Goal: Task Accomplishment & Management: Manage account settings

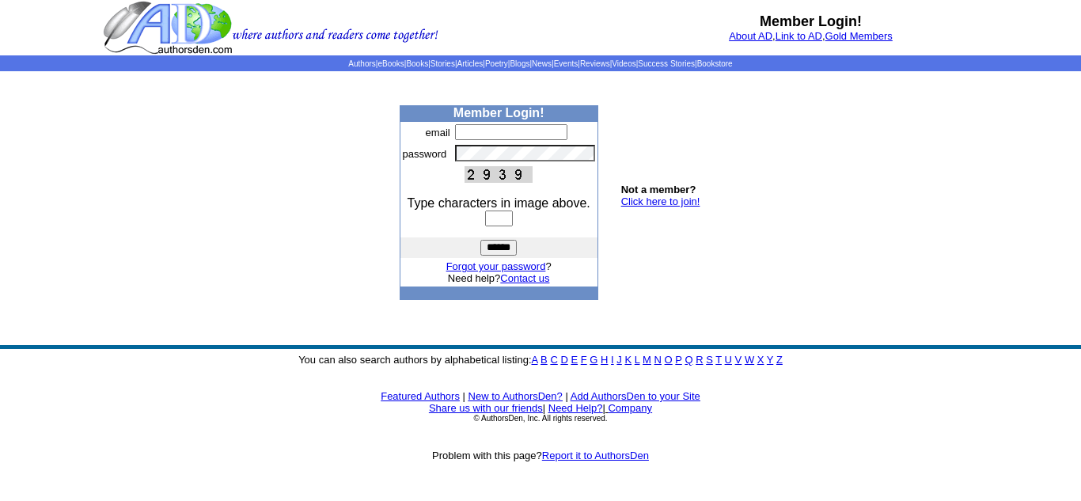
click at [470, 131] on input "text" at bounding box center [511, 132] width 112 height 16
type input "**********"
click at [486, 218] on input "text" at bounding box center [499, 218] width 28 height 16
type input "****"
click at [503, 248] on input "******" at bounding box center [498, 248] width 36 height 16
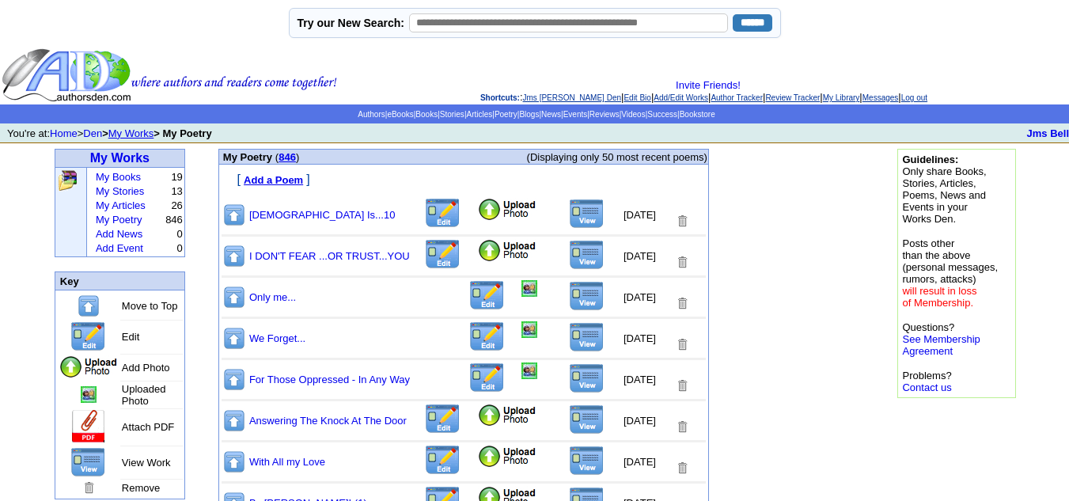
click at [521, 334] on img at bounding box center [529, 329] width 16 height 17
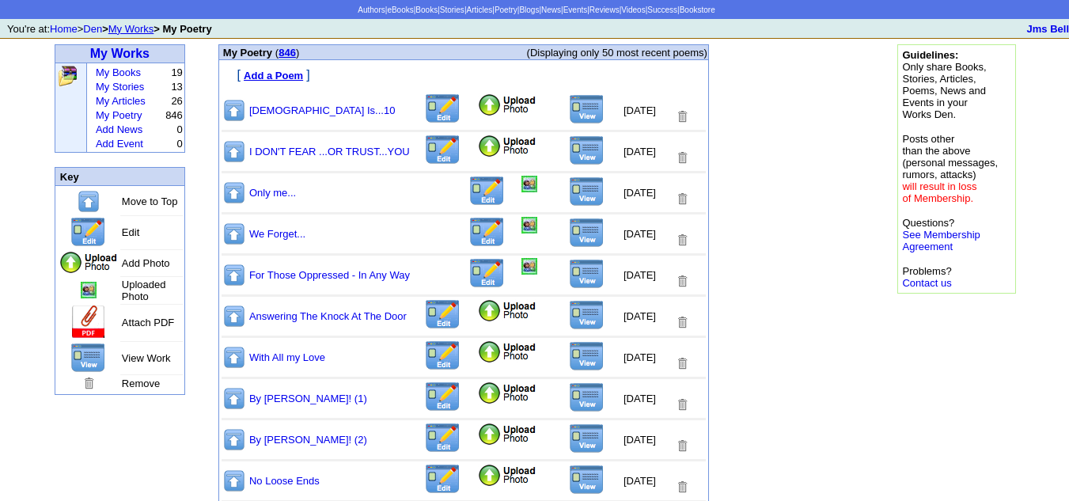
scroll to position [237, 0]
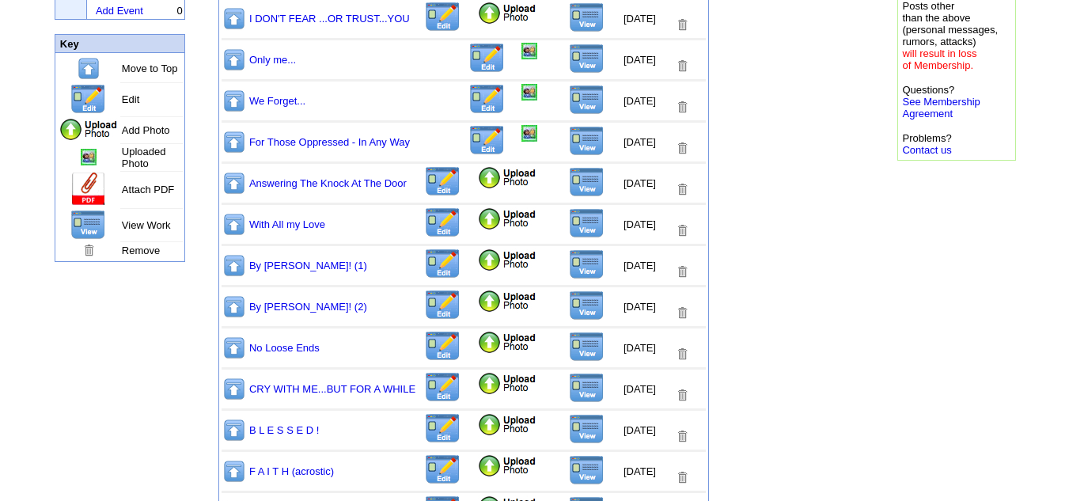
click at [477, 180] on img at bounding box center [507, 178] width 60 height 24
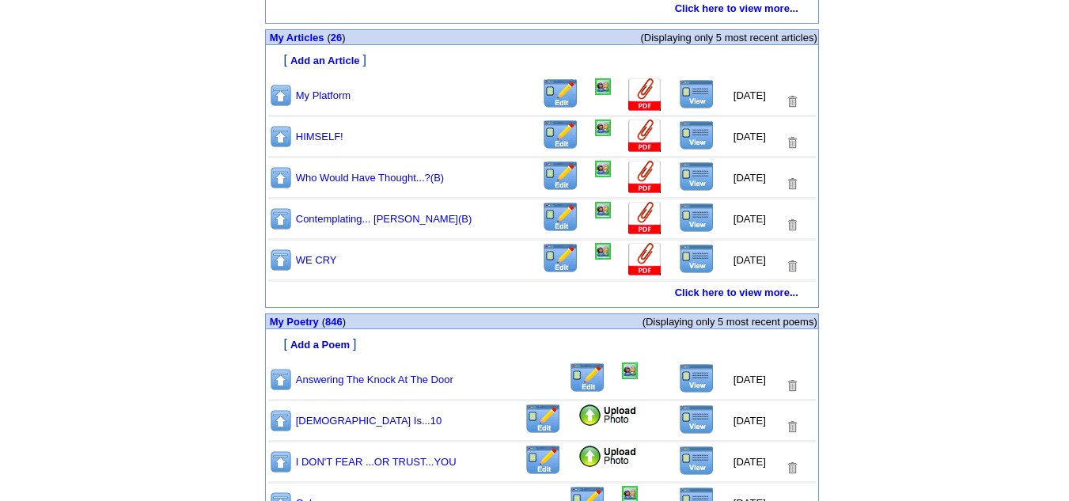
scroll to position [827, 0]
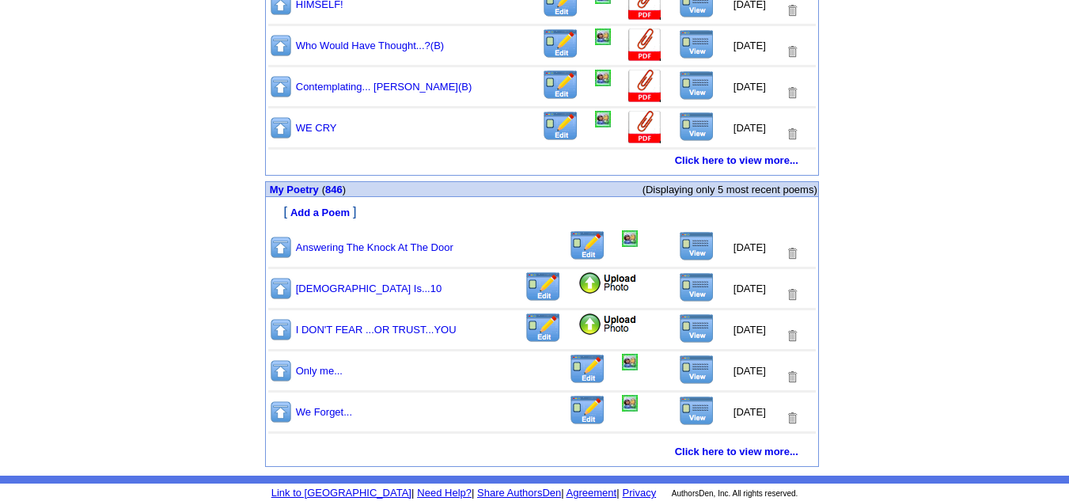
click at [681, 248] on img at bounding box center [697, 246] width 36 height 30
click at [578, 284] on img at bounding box center [608, 283] width 60 height 24
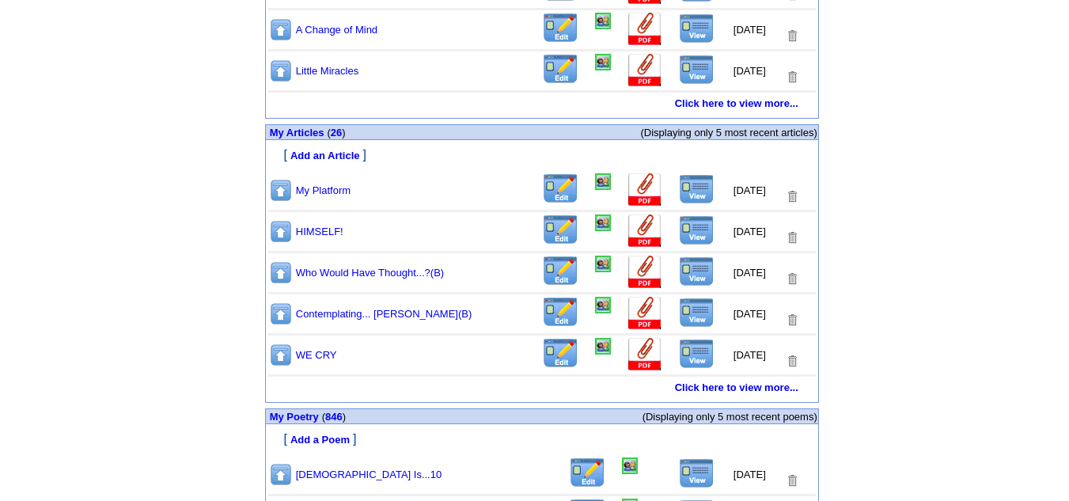
scroll to position [791, 0]
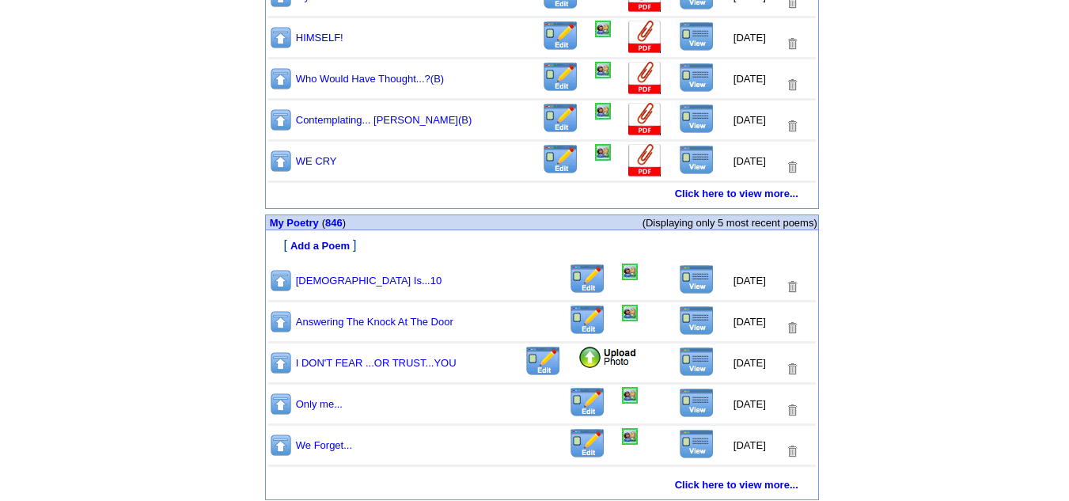
click at [683, 283] on img at bounding box center [697, 279] width 36 height 30
click at [622, 270] on img at bounding box center [630, 272] width 16 height 17
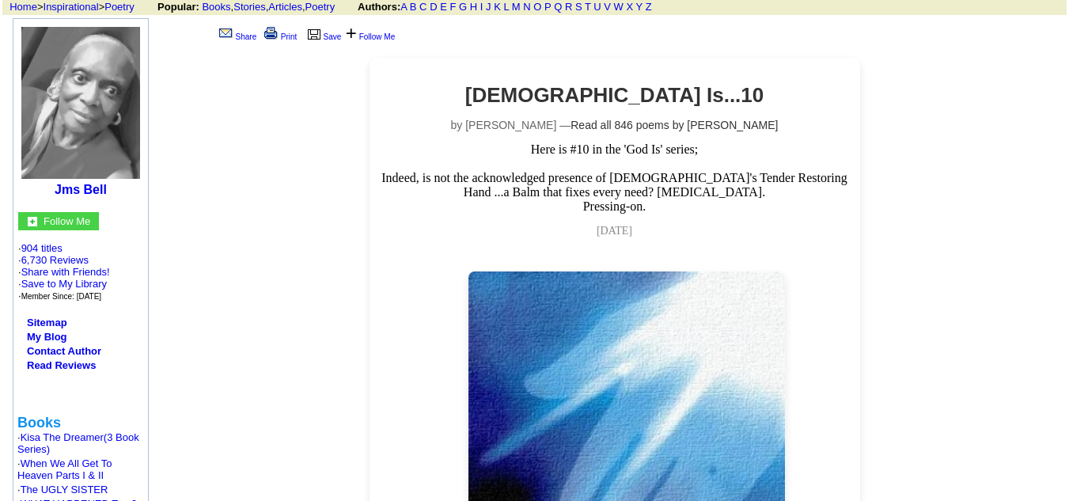
scroll to position [79, 0]
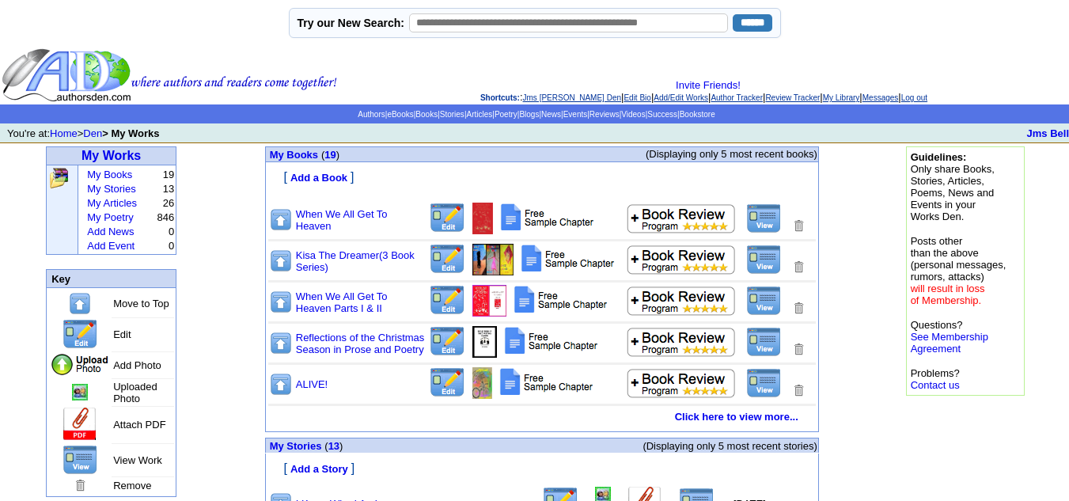
click at [927, 98] on link "Log out" at bounding box center [914, 97] width 26 height 9
